Goal: Find specific page/section

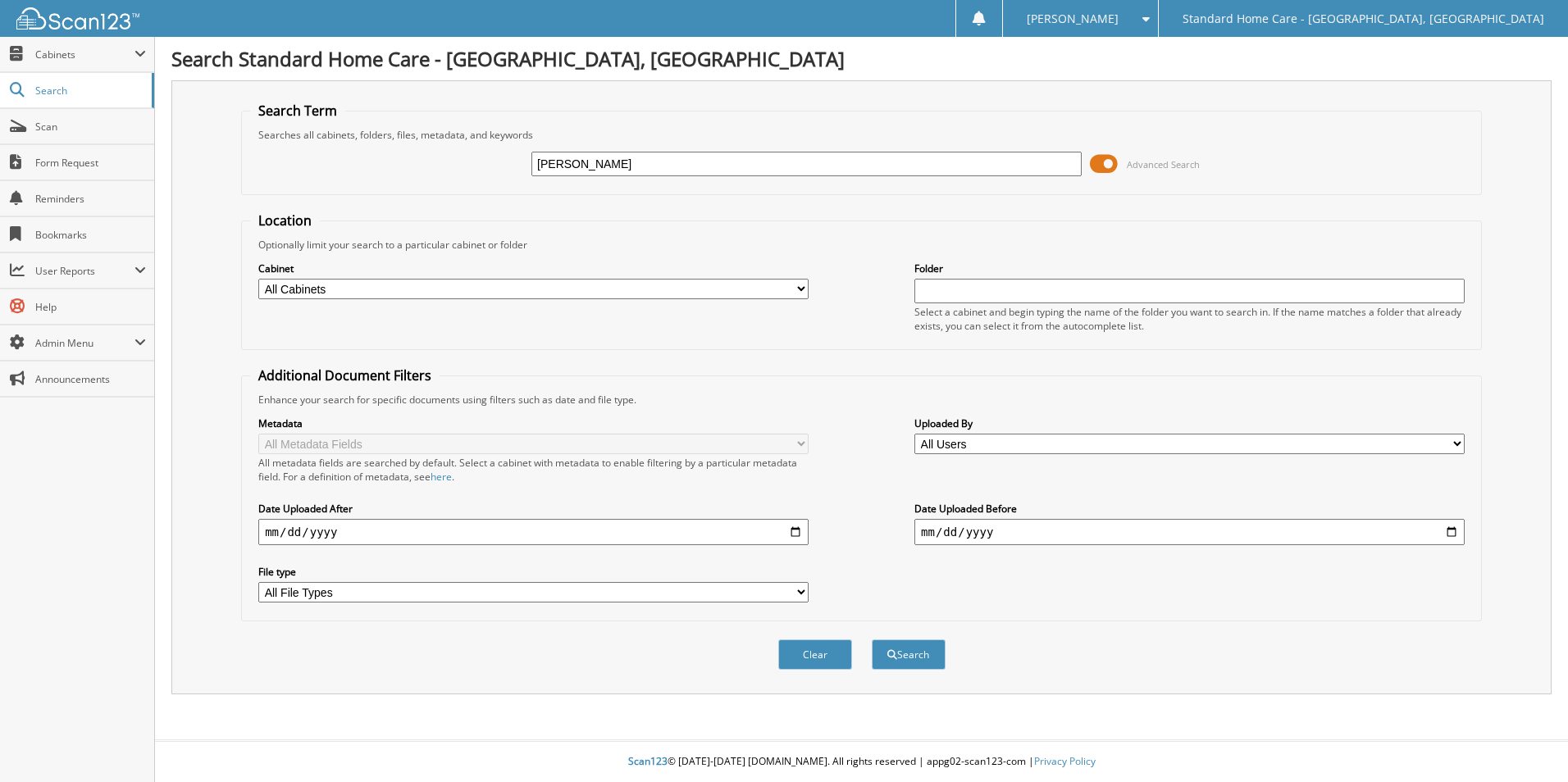
type input "[PERSON_NAME]"
click at [872, 639] on button "Search" at bounding box center [909, 654] width 74 height 30
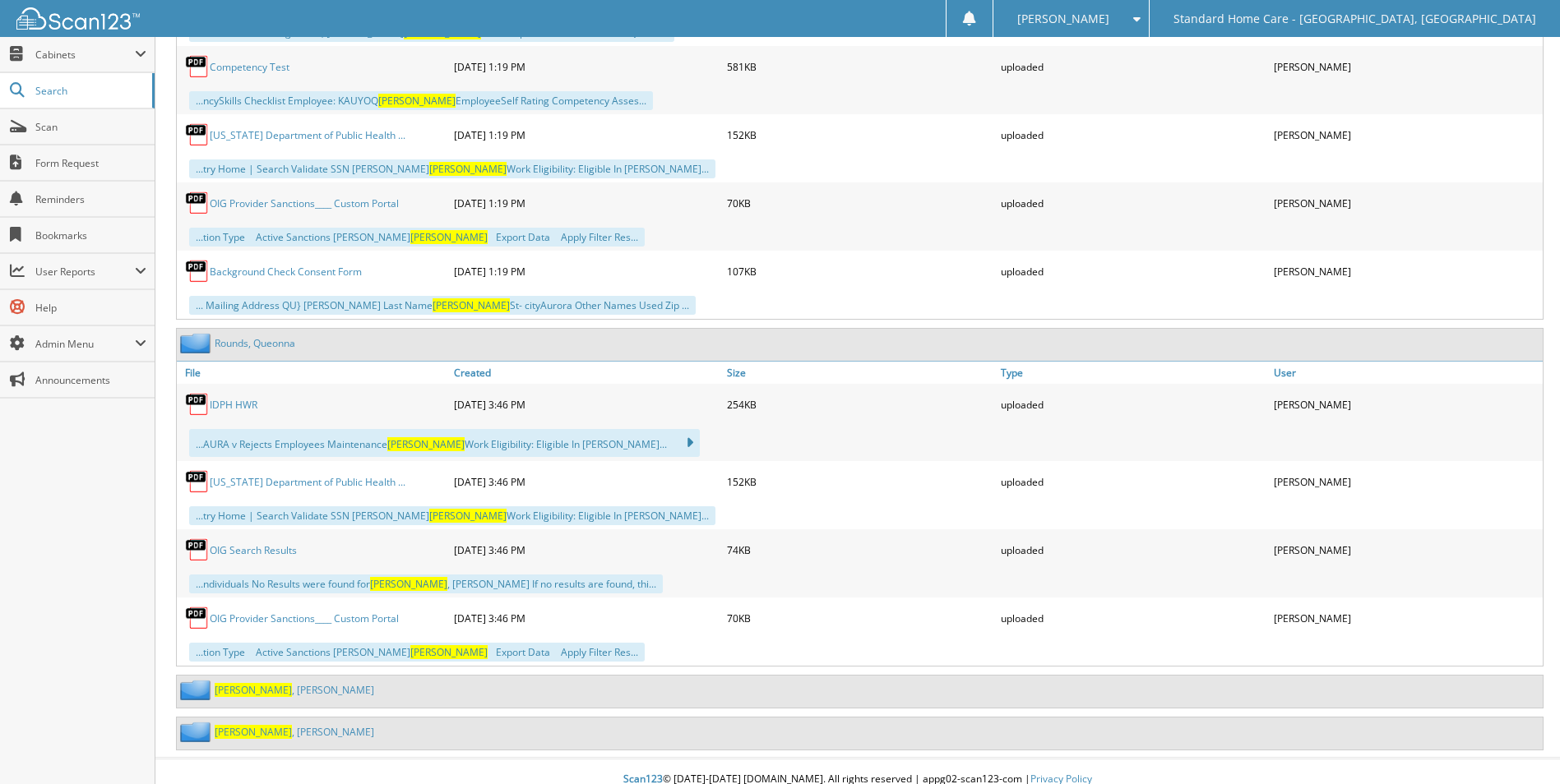
scroll to position [1716, 0]
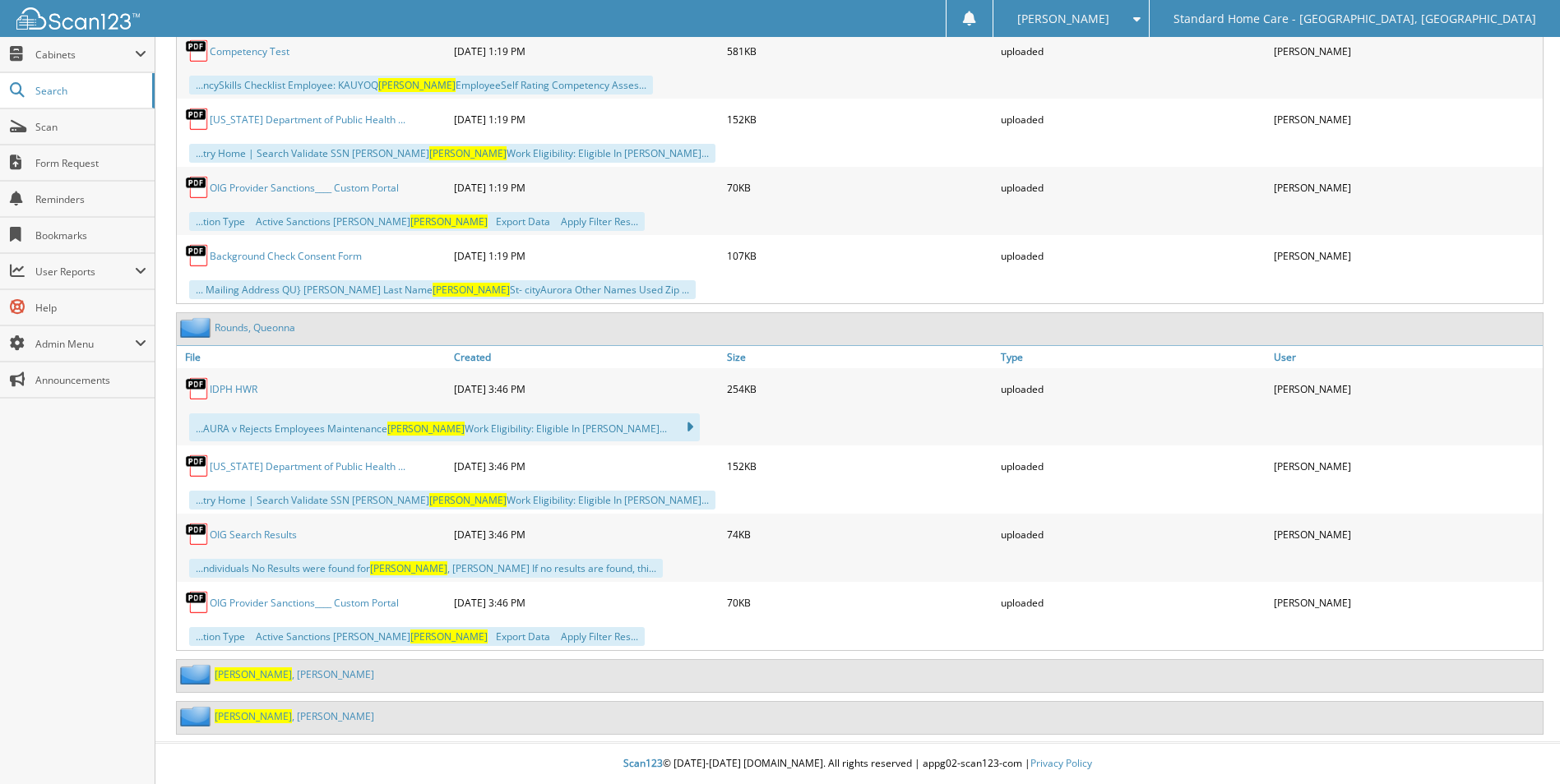
click at [253, 670] on link "[PERSON_NAME]" at bounding box center [294, 674] width 159 height 14
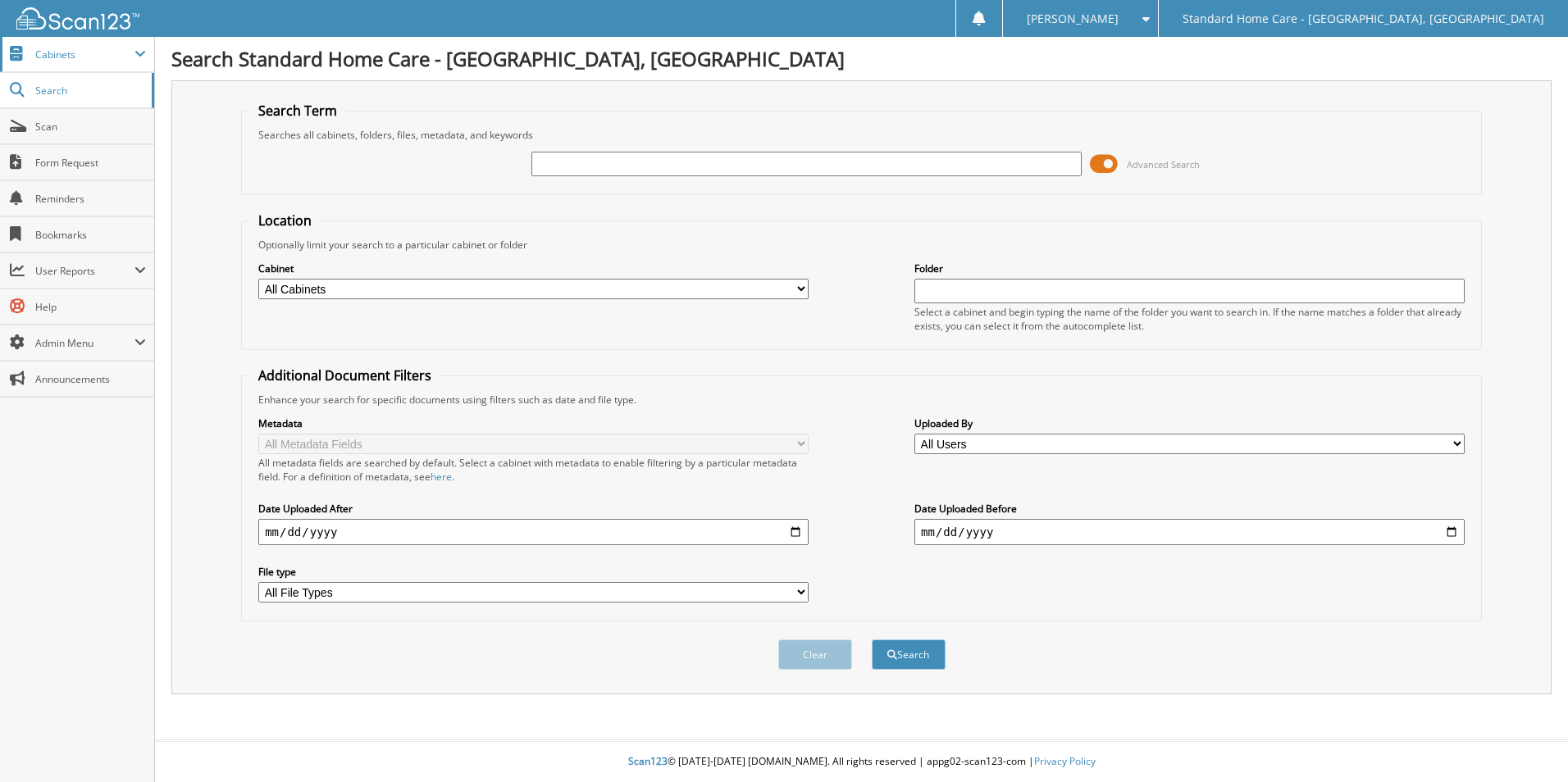
click at [81, 65] on span "Cabinets" at bounding box center [77, 55] width 154 height 35
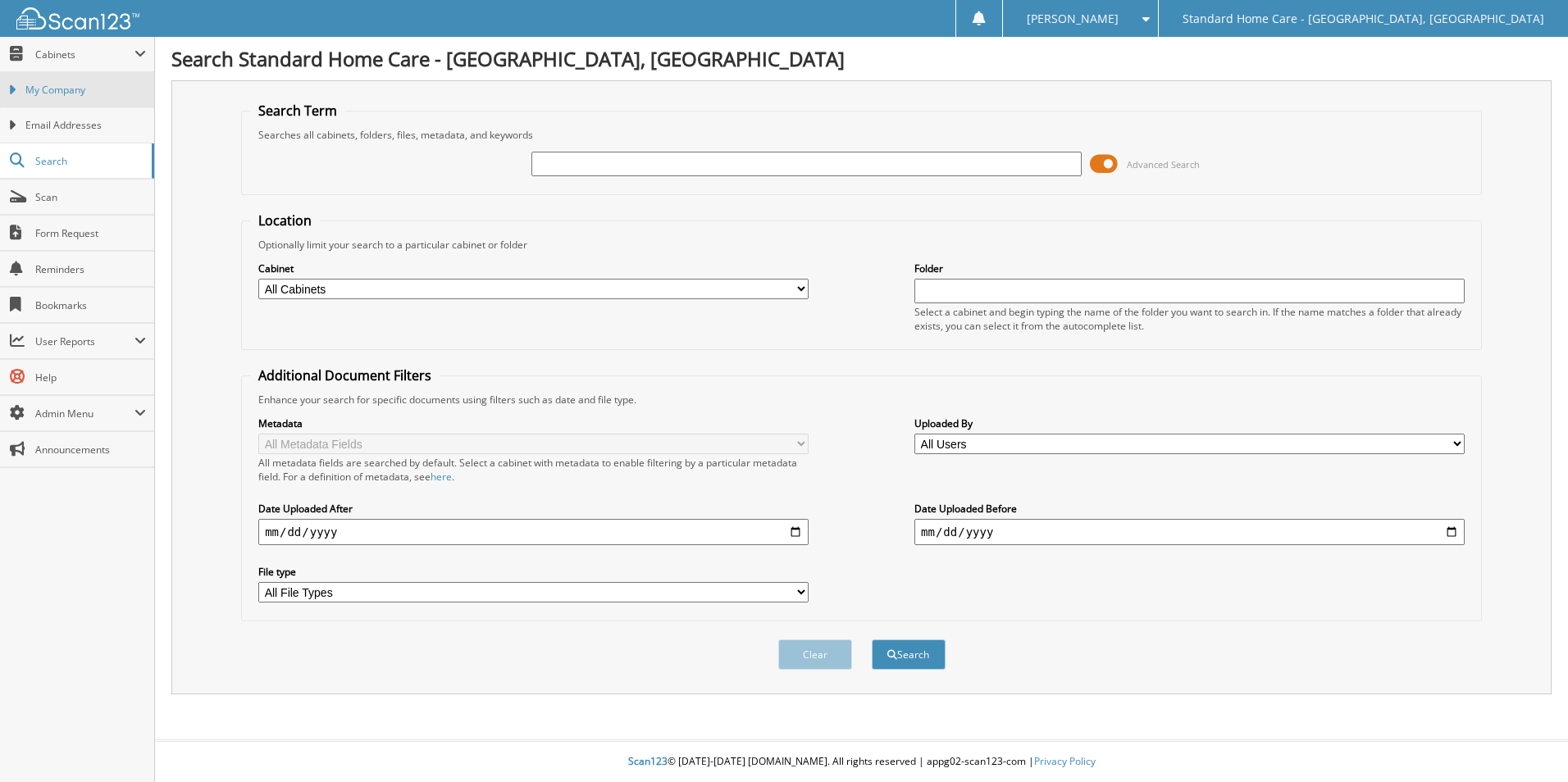
click at [90, 89] on span "My Company" at bounding box center [86, 90] width 121 height 15
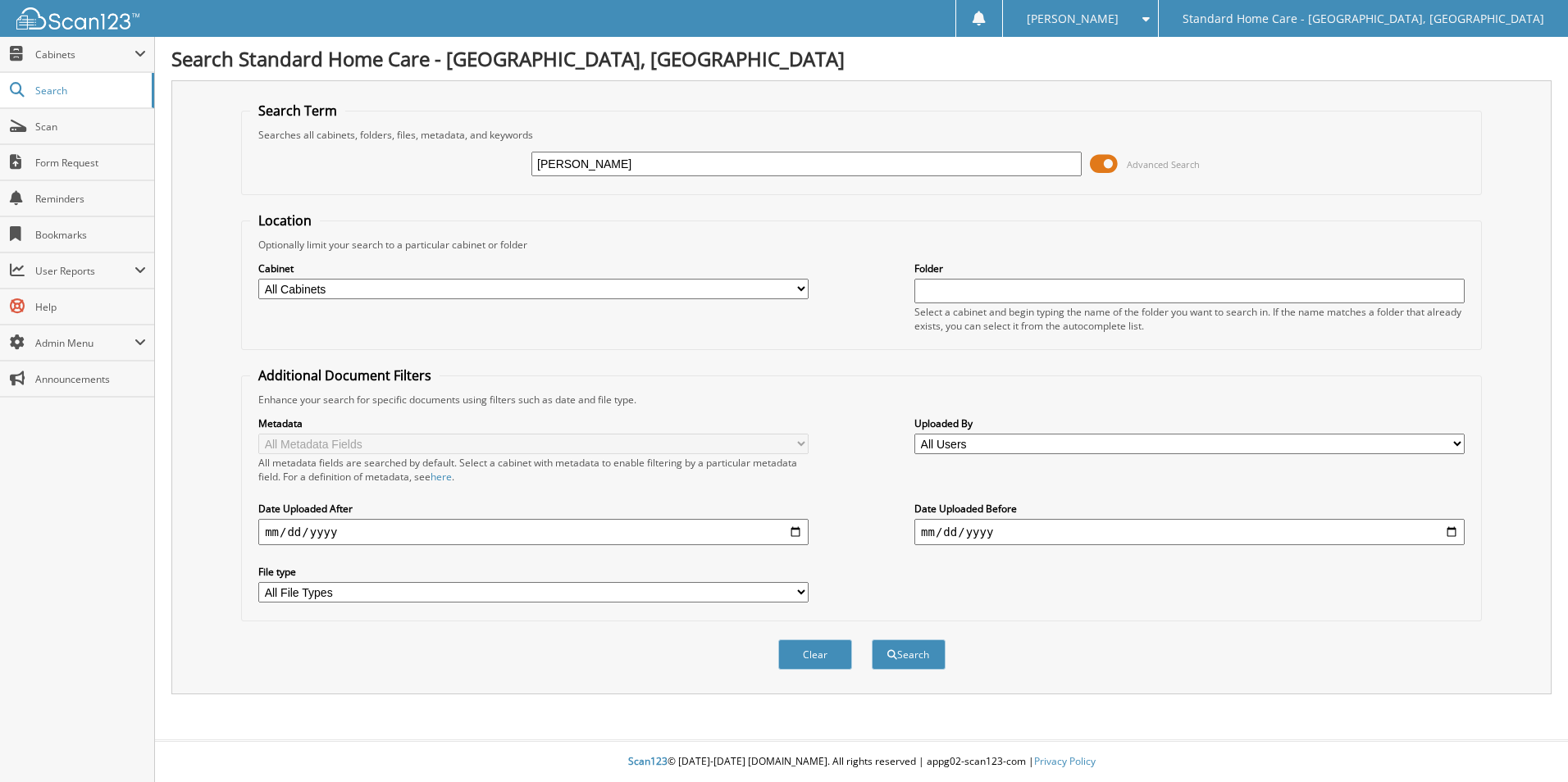
type input "[PERSON_NAME]"
click at [872, 639] on button "Search" at bounding box center [909, 654] width 74 height 30
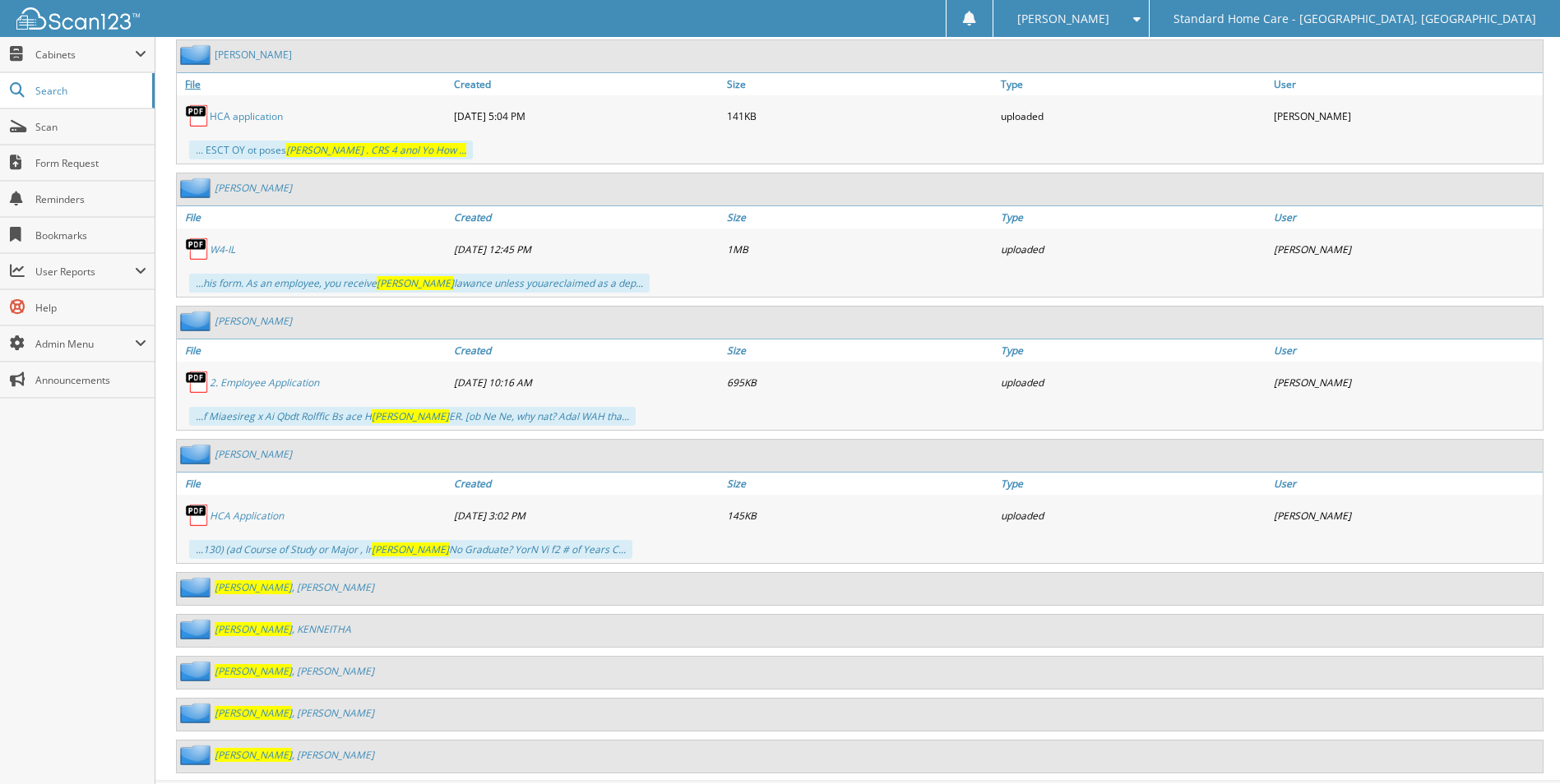
scroll to position [995, 0]
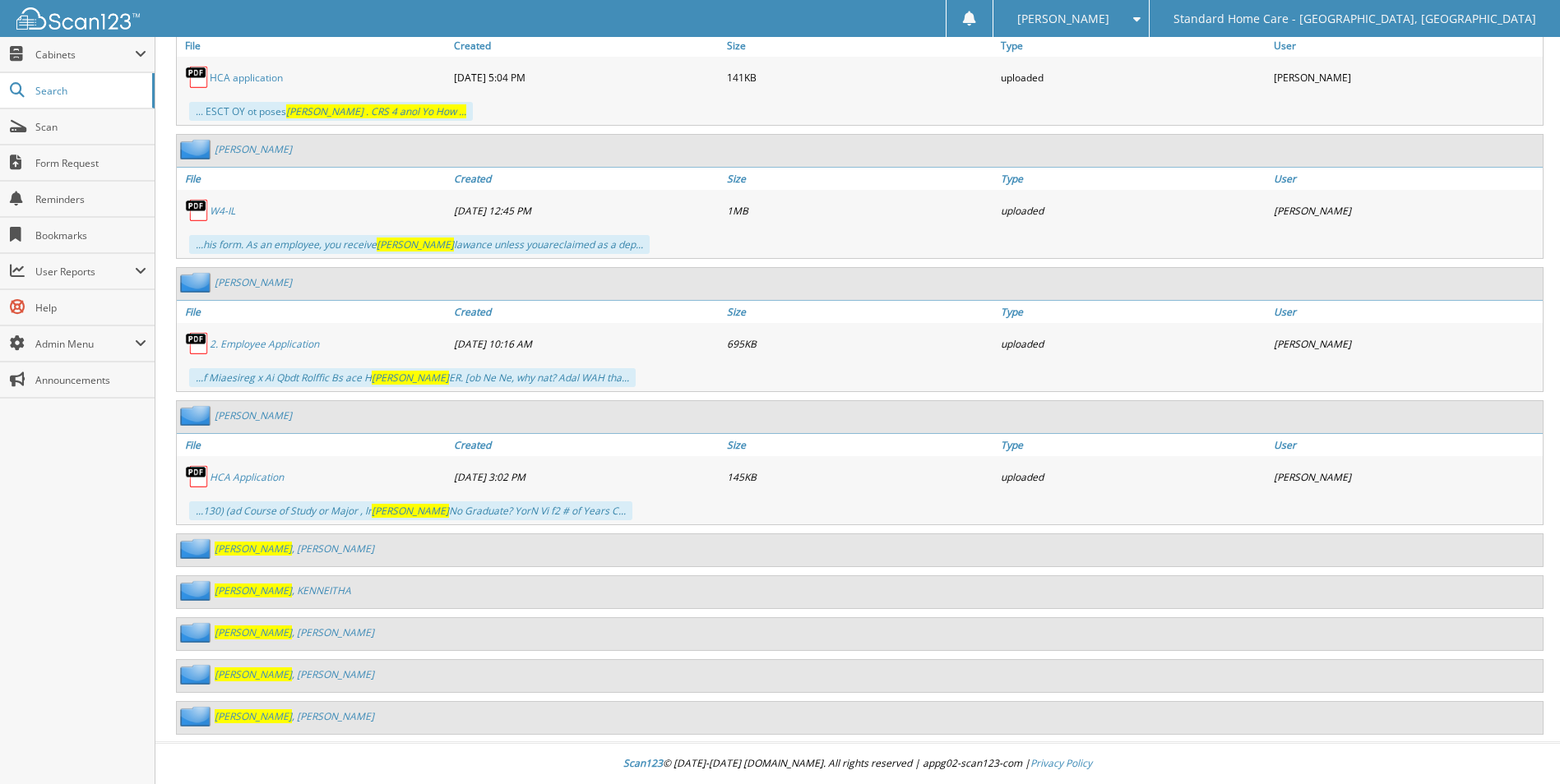
click at [268, 536] on div "Oneal , Rikita" at bounding box center [860, 551] width 1366 height 32
click at [267, 553] on link "Oneal , Rikita" at bounding box center [294, 549] width 159 height 14
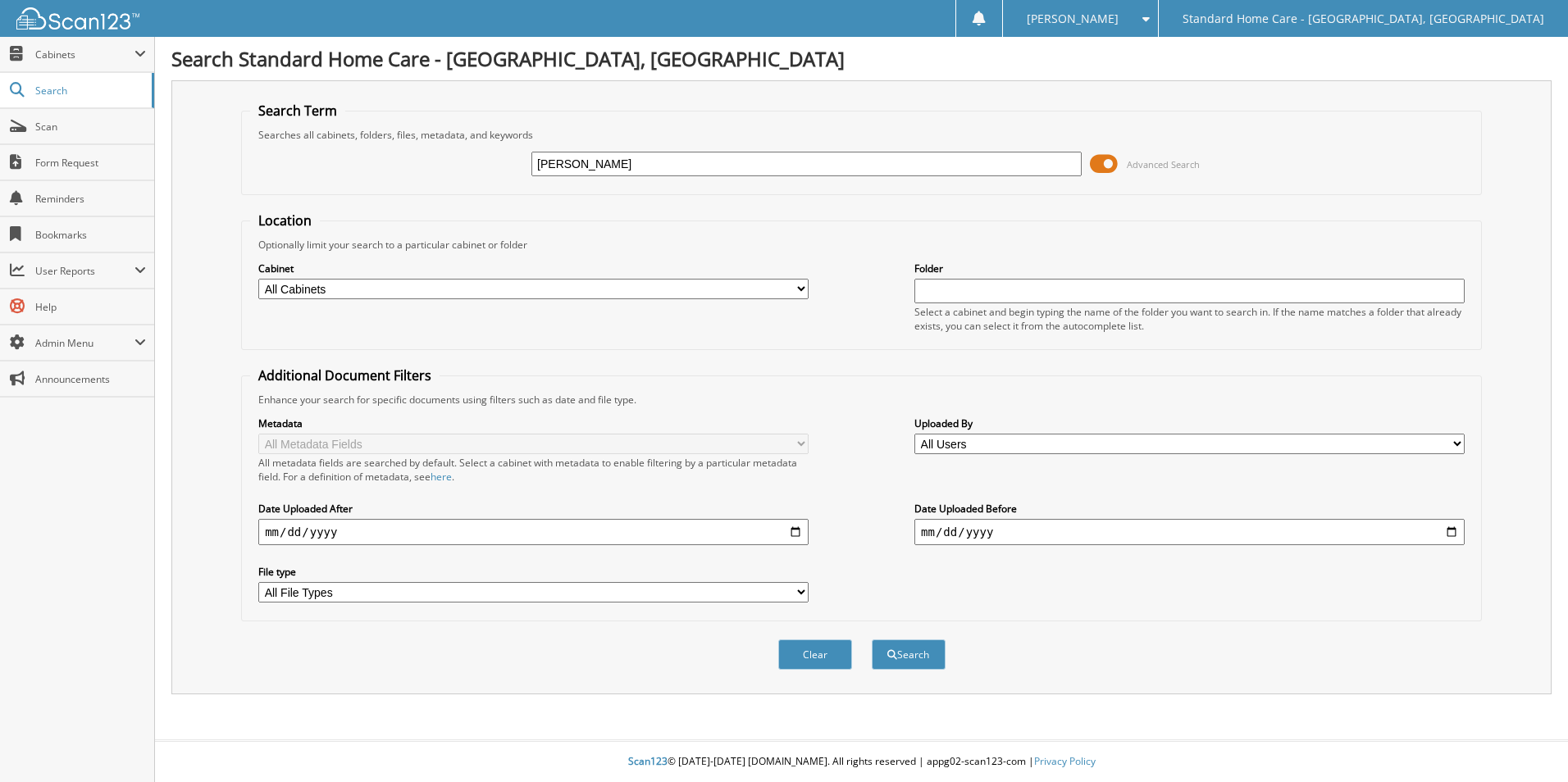
type input "wright"
click at [872, 639] on button "Search" at bounding box center [909, 654] width 74 height 30
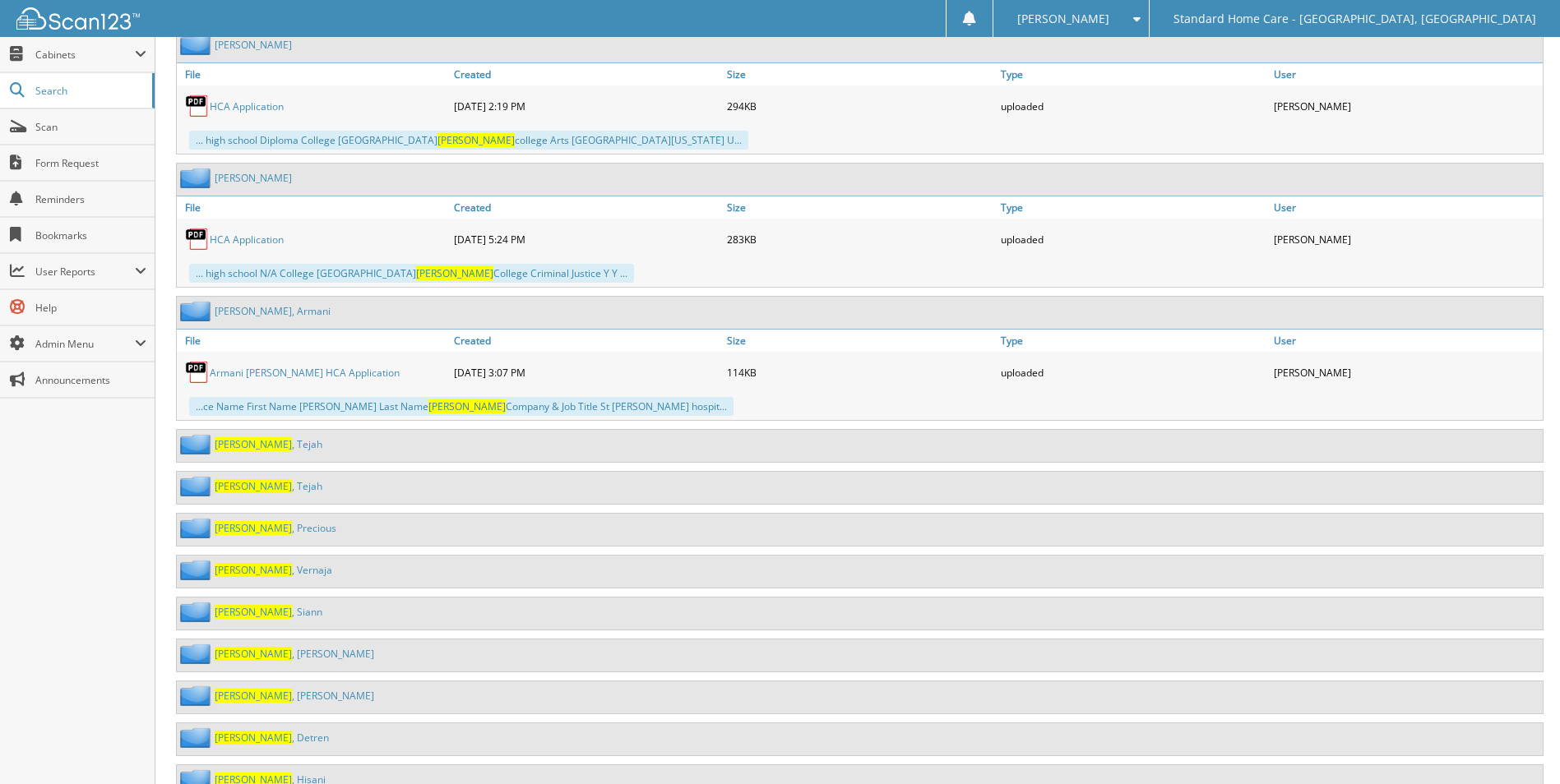
scroll to position [2219, 0]
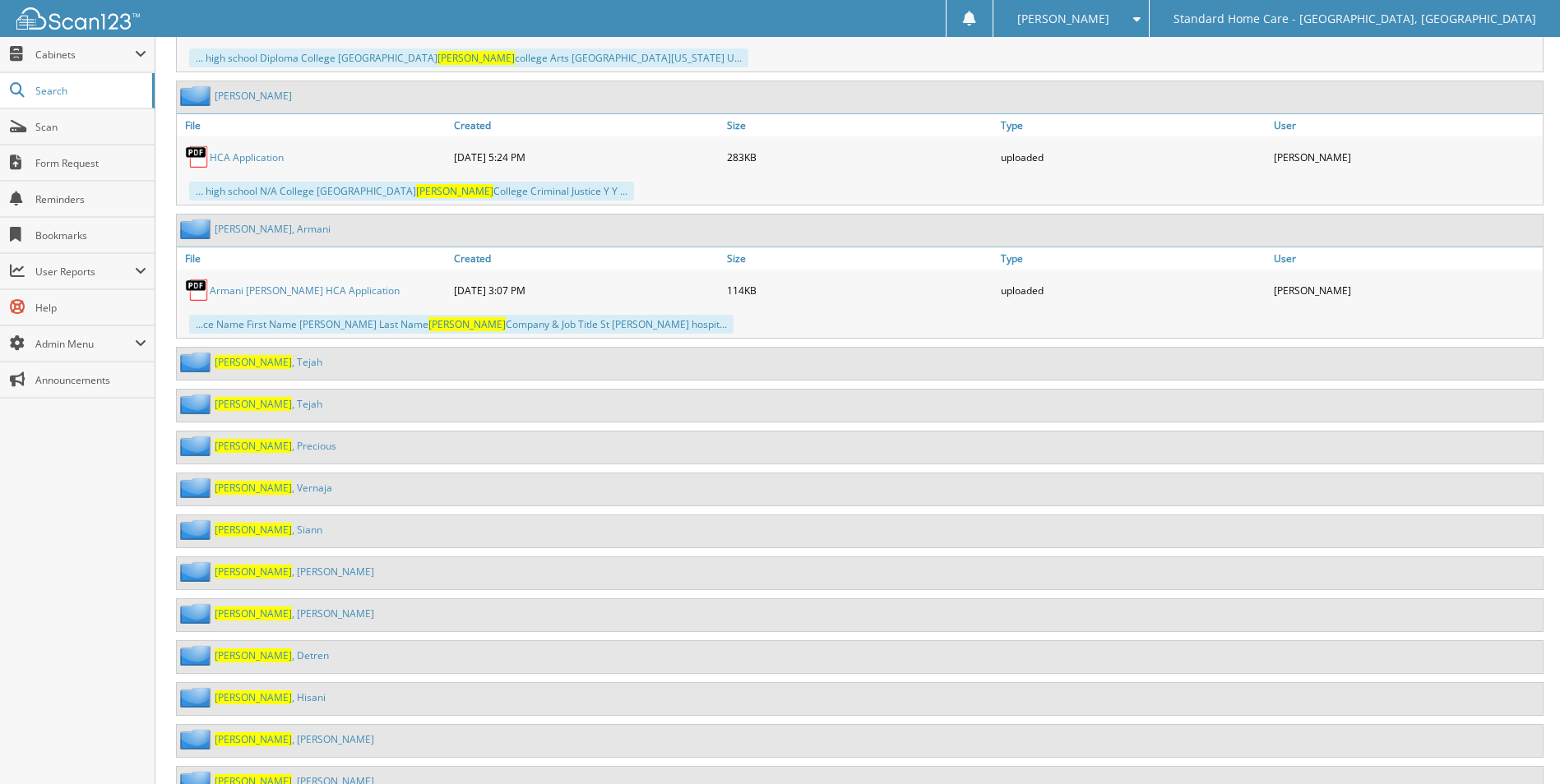
click at [243, 452] on span "[PERSON_NAME]" at bounding box center [253, 446] width 77 height 14
